Goal: Complete application form

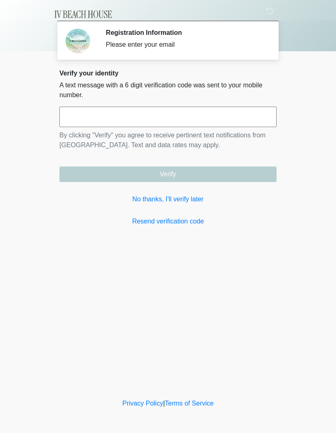
click at [195, 201] on link "No thanks, I'll verify later" at bounding box center [167, 199] width 217 height 10
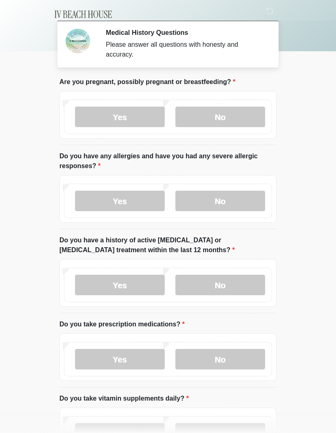
click at [223, 114] on label "No" at bounding box center [220, 117] width 90 height 20
click at [228, 200] on label "No" at bounding box center [220, 201] width 90 height 20
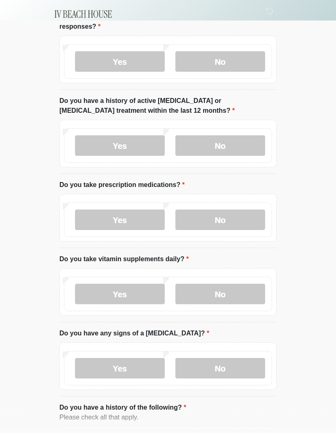
scroll to position [142, 0]
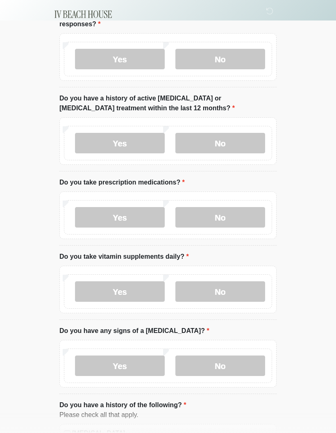
click at [238, 143] on label "No" at bounding box center [220, 143] width 90 height 20
click at [243, 211] on label "No" at bounding box center [220, 217] width 90 height 20
click at [227, 290] on label "No" at bounding box center [220, 291] width 90 height 20
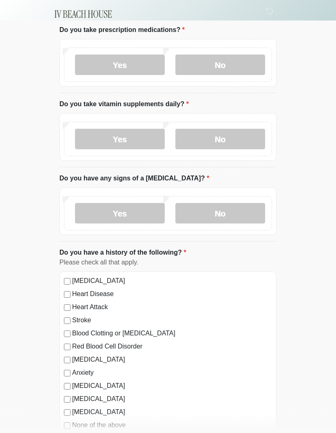
click at [231, 211] on label "No" at bounding box center [220, 213] width 90 height 20
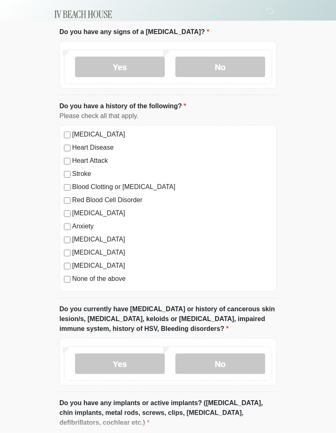
scroll to position [443, 0]
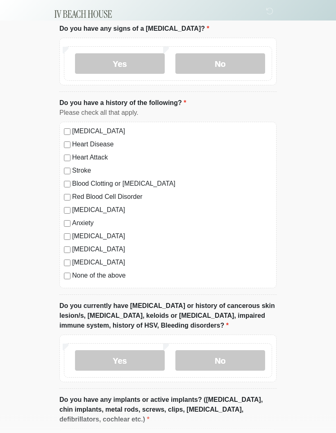
click at [118, 272] on label "None of the above" at bounding box center [172, 276] width 200 height 10
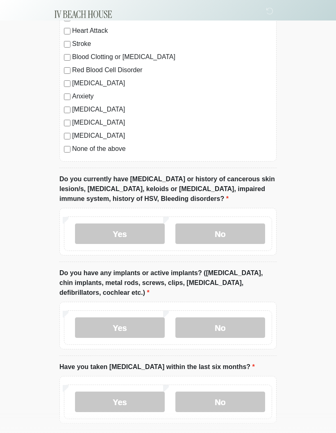
scroll to position [572, 0]
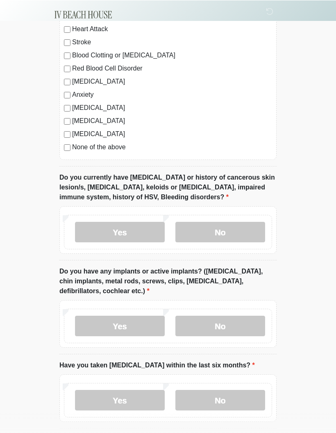
click at [228, 232] on label "No" at bounding box center [220, 231] width 90 height 20
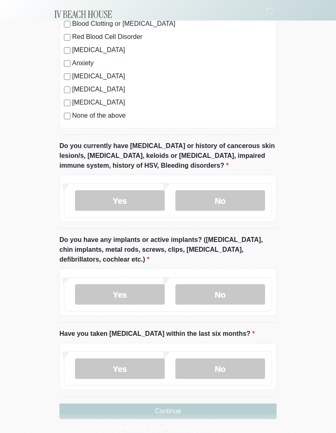
scroll to position [599, 0]
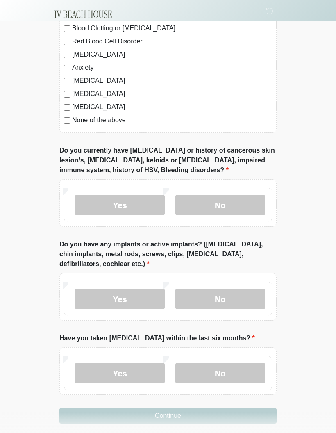
click at [230, 307] on label "No" at bounding box center [220, 298] width 90 height 20
click at [219, 373] on label "No" at bounding box center [220, 373] width 90 height 20
click at [187, 409] on button "Continue" at bounding box center [167, 416] width 217 height 16
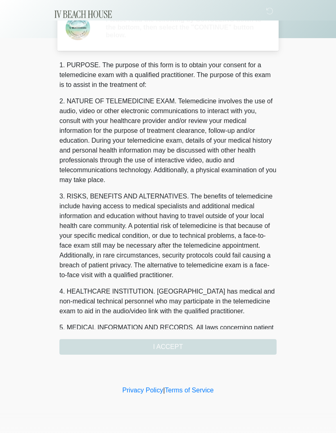
scroll to position [0, 0]
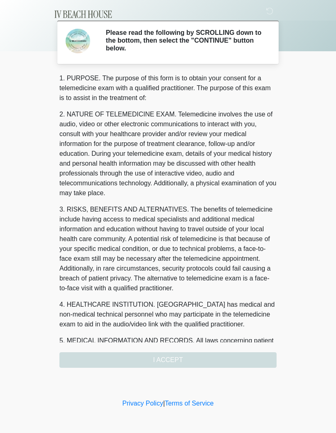
click at [250, 352] on div "1. PURPOSE. The purpose of this form is to obtain your consent for a telemedici…" at bounding box center [167, 220] width 217 height 294
click at [252, 357] on div "1. PURPOSE. The purpose of this form is to obtain your consent for a telemedici…" at bounding box center [167, 220] width 217 height 294
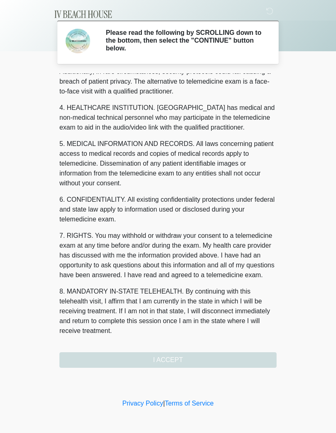
click at [231, 358] on div "1. PURPOSE. The purpose of this form is to obtain your consent for a telemedici…" at bounding box center [167, 220] width 217 height 294
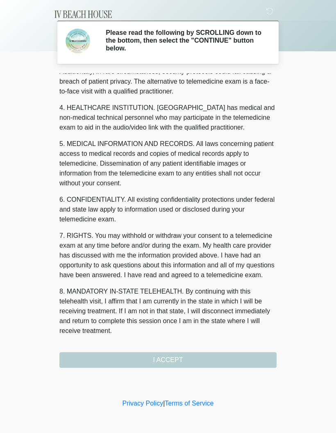
scroll to position [207, 0]
click at [177, 357] on button "I ACCEPT" at bounding box center [167, 360] width 217 height 16
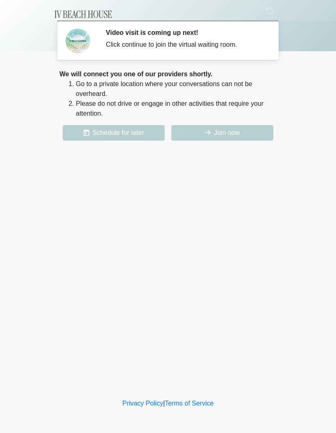
click at [256, 135] on button "Join now" at bounding box center [222, 133] width 102 height 16
